Goal: Information Seeking & Learning: Learn about a topic

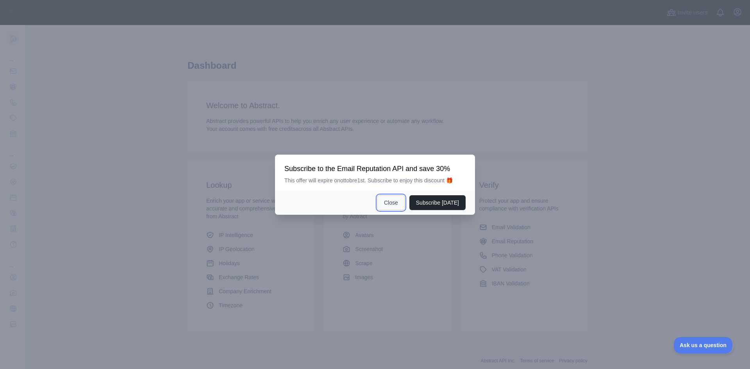
click at [395, 208] on button "Close" at bounding box center [390, 202] width 27 height 15
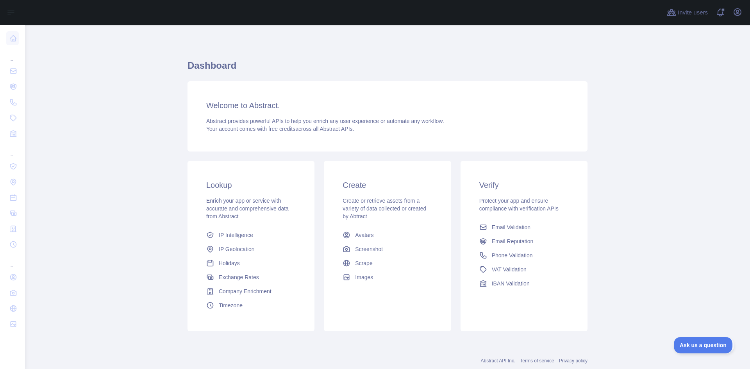
click at [740, 18] on div "Open user menu" at bounding box center [737, 13] width 12 height 14
click at [737, 12] on icon "button" at bounding box center [737, 12] width 7 height 7
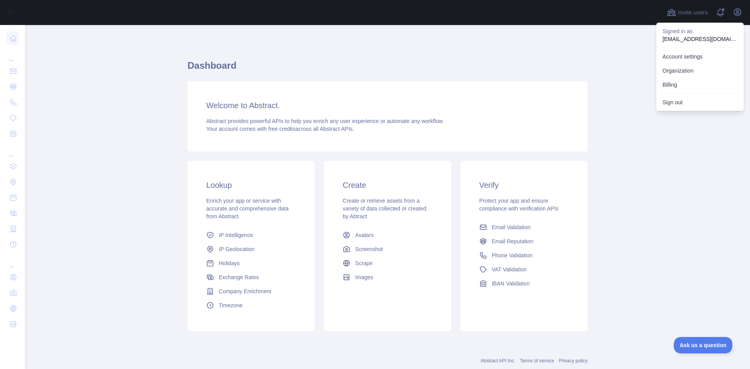
click at [634, 194] on main "Dashboard Welcome to Abstract. Abstract provides powerful APIs to help you enri…" at bounding box center [387, 197] width 725 height 344
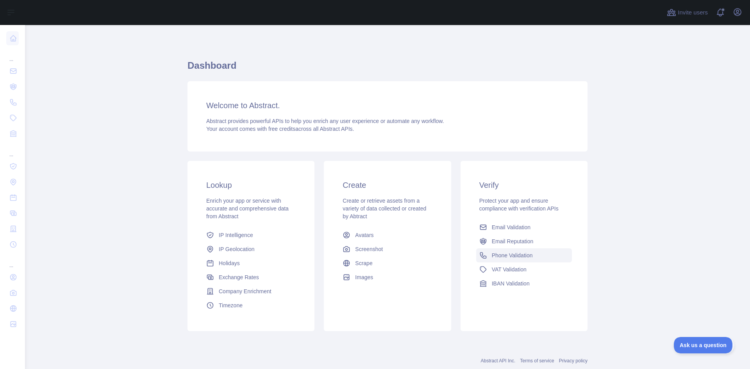
click at [483, 254] on icon at bounding box center [483, 255] width 8 height 8
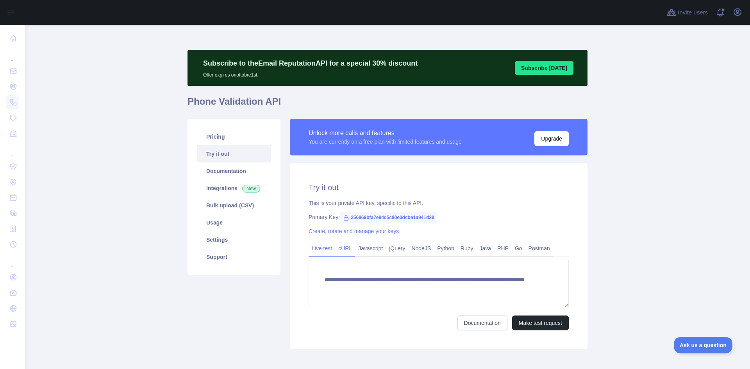
click at [349, 244] on link "cURL" at bounding box center [345, 248] width 20 height 12
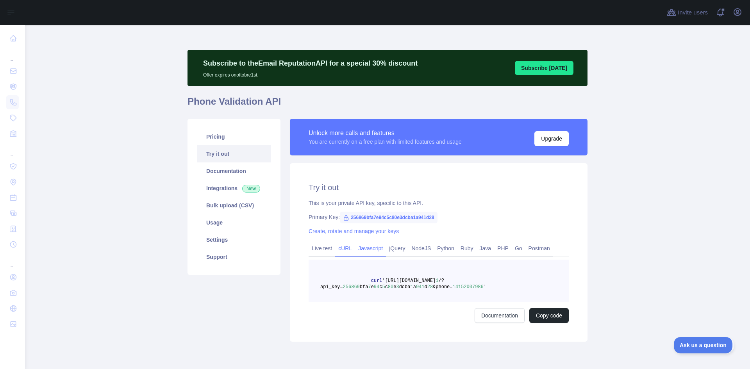
click at [355, 244] on link "Javascript" at bounding box center [370, 248] width 31 height 12
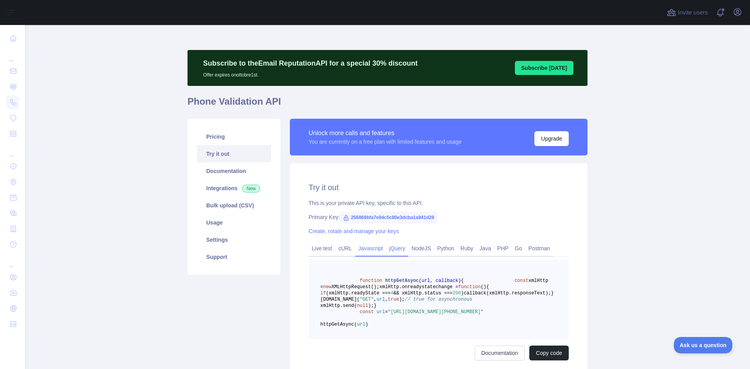
click at [394, 242] on link "jQuery" at bounding box center [397, 248] width 22 height 12
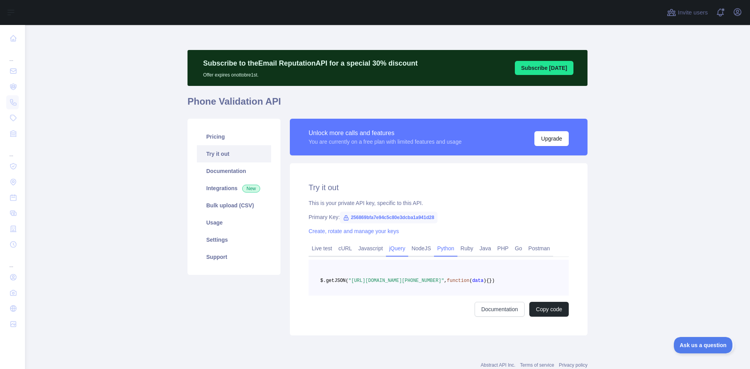
click at [449, 246] on link "Python" at bounding box center [445, 248] width 23 height 12
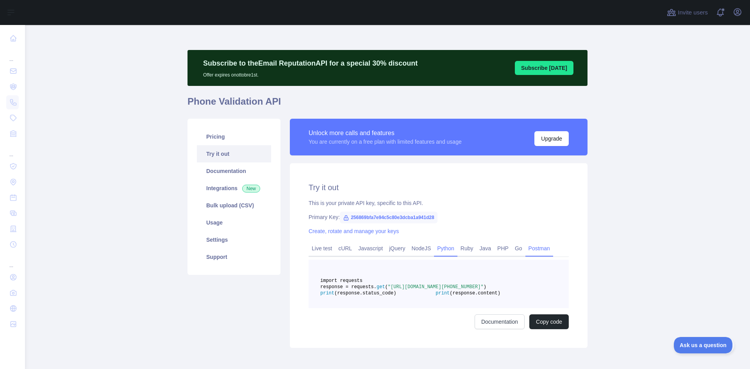
click at [532, 246] on link "Postman" at bounding box center [539, 248] width 28 height 12
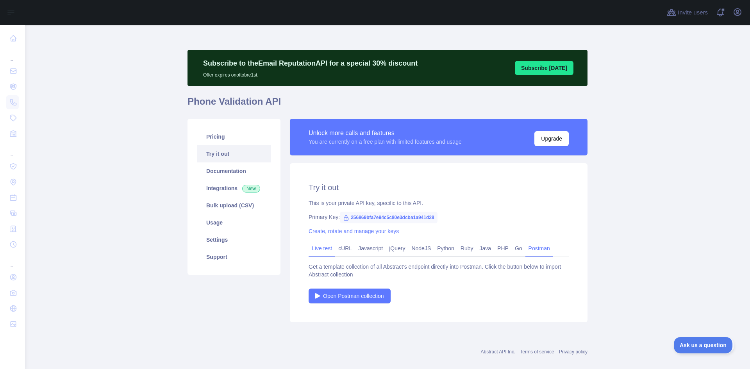
click at [320, 251] on link "Live test" at bounding box center [321, 248] width 27 height 12
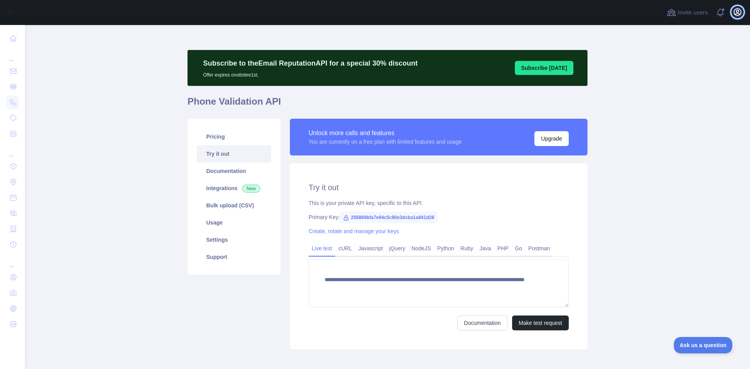
click at [731, 12] on button "Open user menu" at bounding box center [737, 12] width 12 height 12
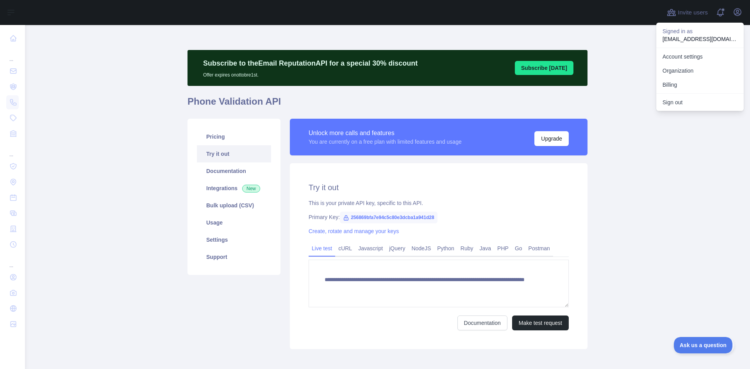
click at [366, 102] on h1 "Phone Validation API" at bounding box center [387, 104] width 400 height 19
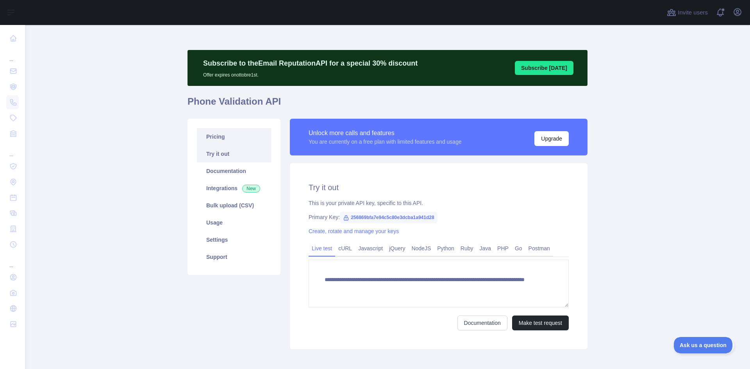
click at [237, 129] on link "Pricing" at bounding box center [234, 136] width 74 height 17
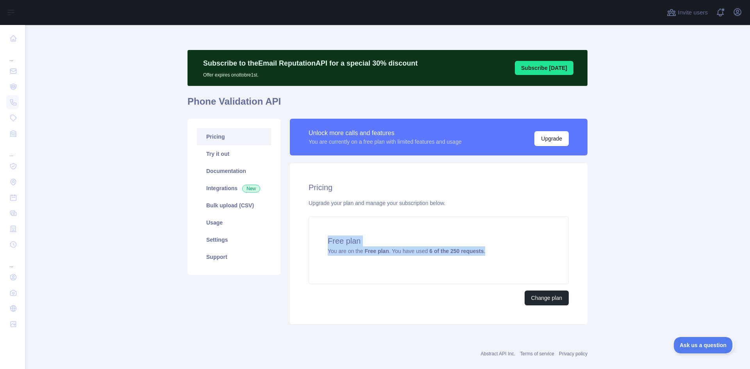
drag, startPoint x: 498, startPoint y: 251, endPoint x: 286, endPoint y: 237, distance: 212.8
click at [286, 237] on div "Unlock more calls and features You are currently on a free plan with limited fe…" at bounding box center [438, 221] width 307 height 205
copy div "Free plan You are on the Free plan . You have used 6 of the 250 requests ."
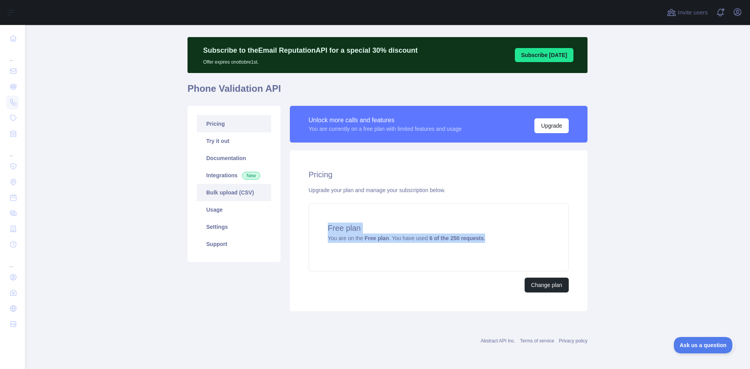
click at [229, 194] on link "Bulk upload (CSV)" at bounding box center [234, 192] width 74 height 17
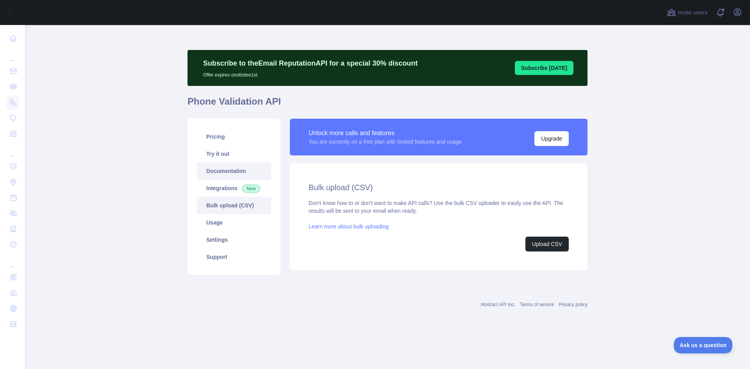
click at [227, 168] on link "Documentation" at bounding box center [234, 170] width 74 height 17
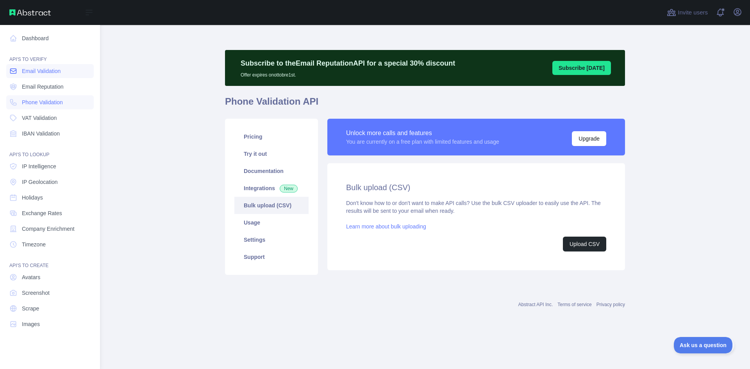
click at [45, 65] on link "Email Validation" at bounding box center [49, 71] width 87 height 14
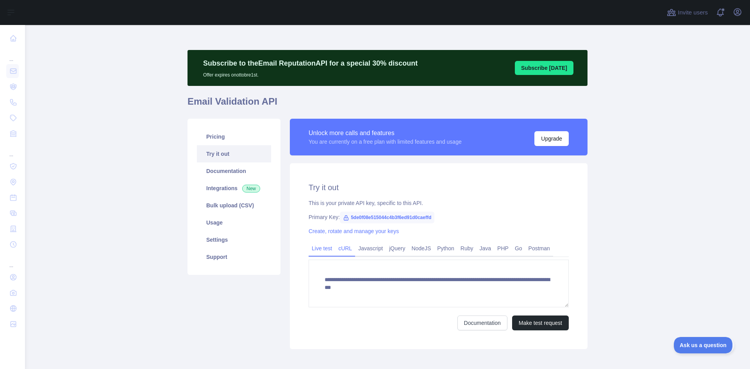
click at [346, 250] on link "cURL" at bounding box center [345, 248] width 20 height 12
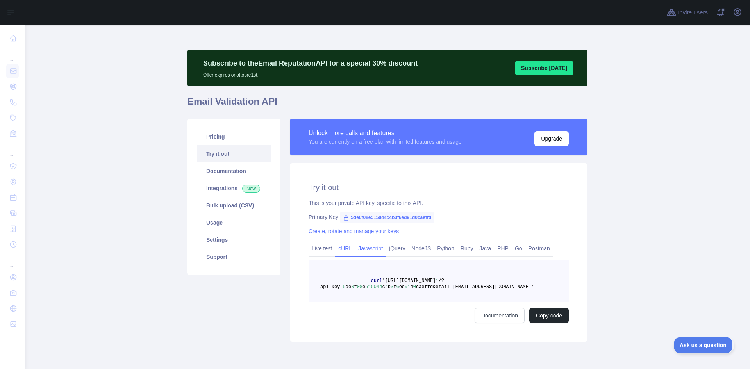
click at [357, 250] on link "Javascript" at bounding box center [370, 248] width 31 height 12
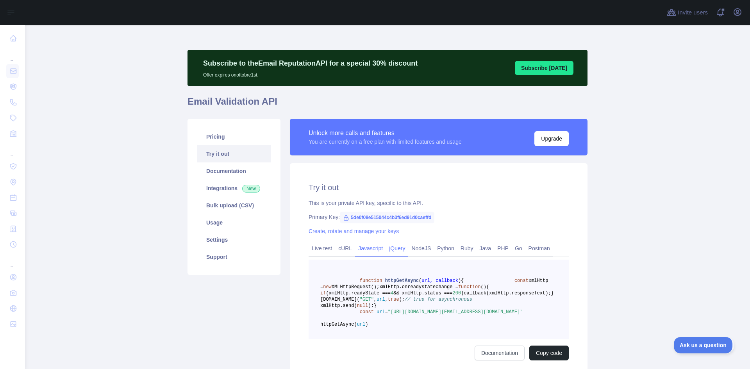
click at [388, 248] on link "jQuery" at bounding box center [397, 248] width 22 height 12
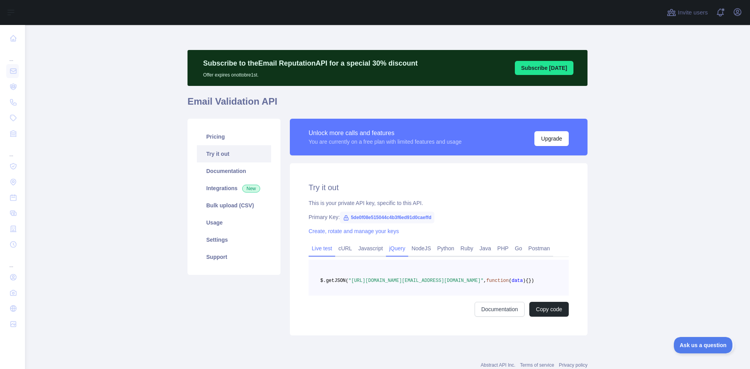
click at [317, 242] on link "Live test" at bounding box center [321, 248] width 27 height 12
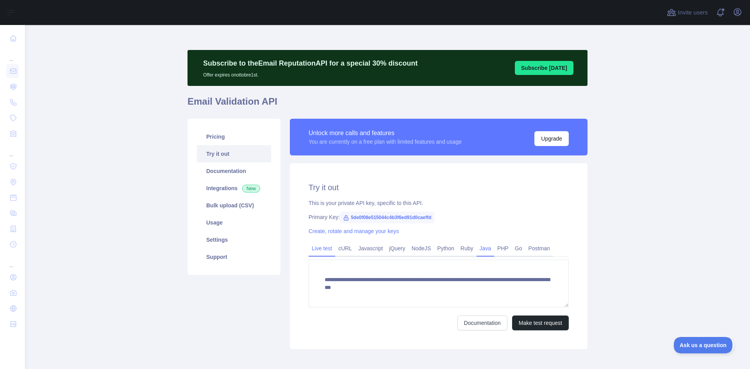
click at [476, 246] on link "Java" at bounding box center [485, 248] width 18 height 12
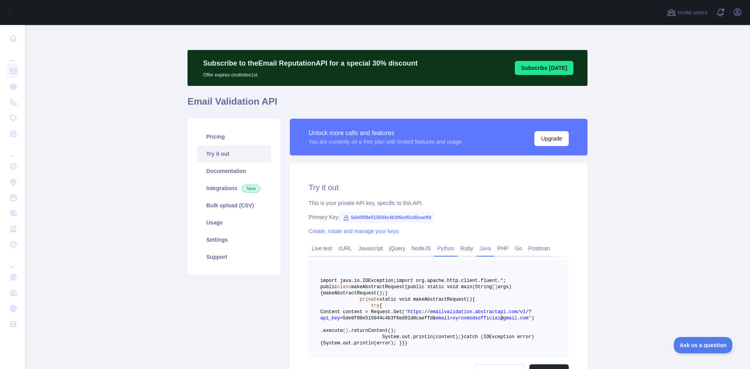
click at [435, 245] on link "Python" at bounding box center [445, 248] width 23 height 12
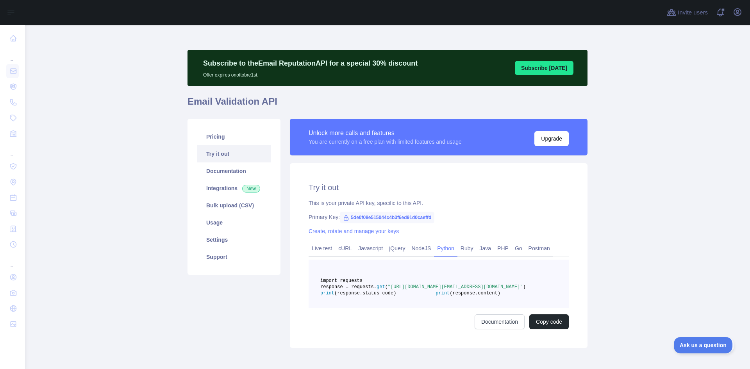
scroll to position [55, 0]
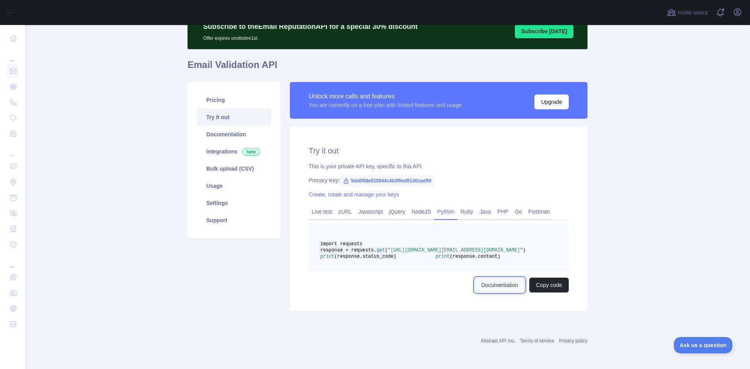
click at [487, 284] on link "Documentation" at bounding box center [499, 285] width 50 height 15
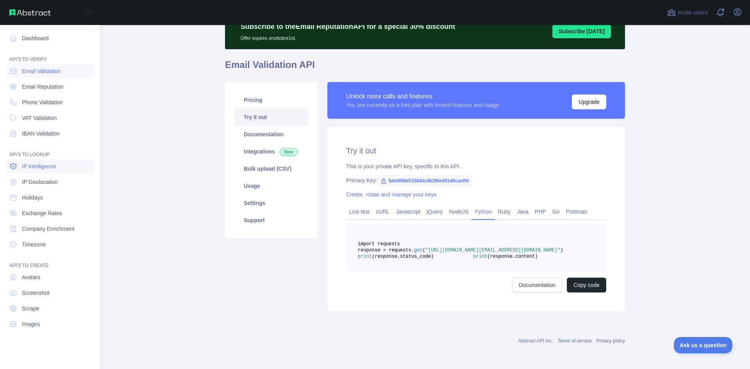
click at [39, 168] on span "IP Intelligence" at bounding box center [39, 166] width 34 height 8
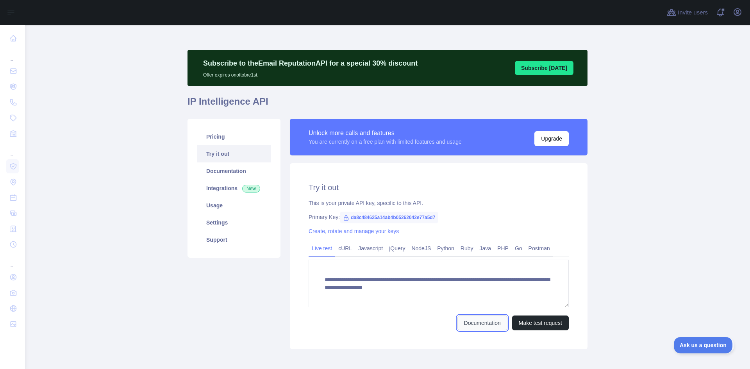
click at [485, 326] on link "Documentation" at bounding box center [482, 322] width 50 height 15
